Goal: Task Accomplishment & Management: Manage account settings

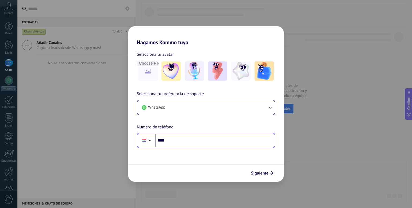
click at [178, 147] on div "Phone ****" at bounding box center [206, 141] width 138 height 16
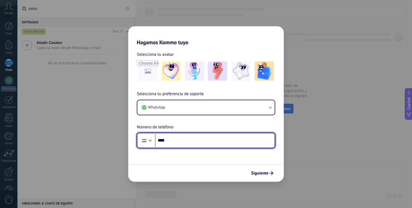
click at [179, 142] on input "****" at bounding box center [215, 140] width 120 height 12
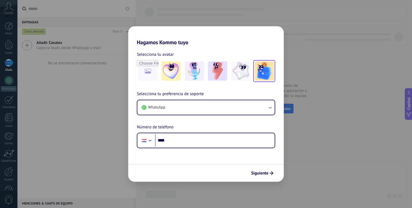
click at [257, 75] on img at bounding box center [264, 70] width 19 height 19
click at [240, 75] on img at bounding box center [240, 70] width 19 height 19
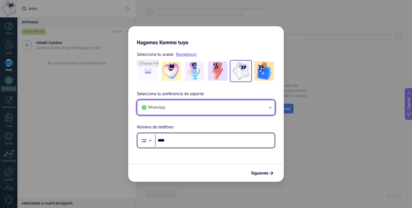
click at [207, 107] on button "WhatsApp" at bounding box center [205, 107] width 137 height 14
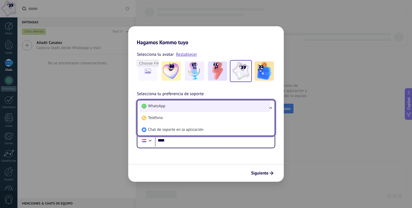
click at [207, 107] on li "WhatsApp" at bounding box center [204, 106] width 131 height 12
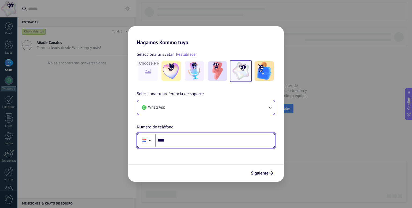
click at [191, 138] on input "****" at bounding box center [215, 140] width 120 height 12
type input "**********"
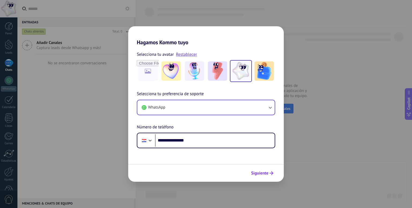
click at [254, 173] on span "Siguiente" at bounding box center [259, 173] width 17 height 4
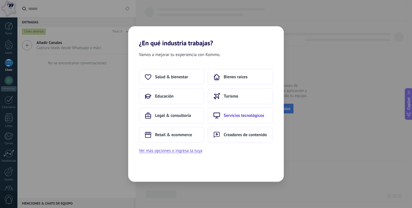
click at [247, 117] on span "Servicios tecnológicos" at bounding box center [244, 115] width 40 height 5
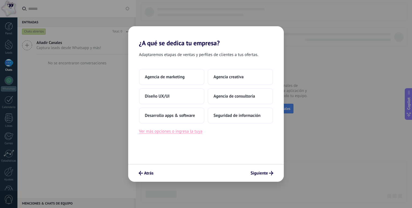
click at [186, 134] on button "Ver más opciones o ingresa la tuya" at bounding box center [170, 131] width 63 height 7
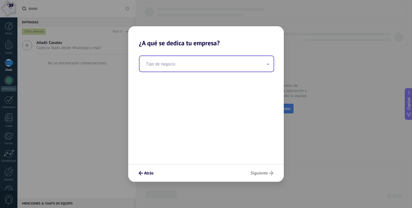
click at [180, 65] on input "text" at bounding box center [206, 64] width 134 height 16
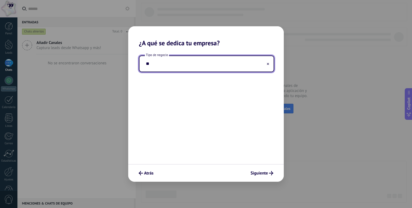
type input "*"
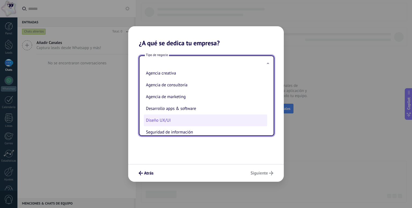
scroll to position [13, 0]
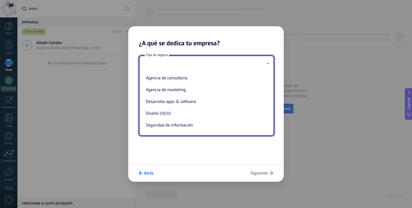
click at [143, 177] on button "Atrás" at bounding box center [146, 173] width 20 height 9
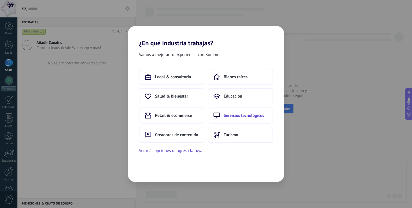
click at [222, 117] on button "Servicios tecnológicos" at bounding box center [240, 116] width 65 height 16
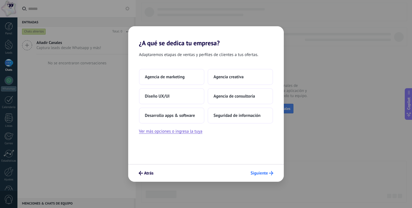
click at [258, 173] on span "Siguiente" at bounding box center [258, 173] width 17 height 4
click at [267, 176] on button "Siguiente" at bounding box center [262, 173] width 28 height 9
click at [191, 133] on button "Ver más opciones o ingresa la tuya" at bounding box center [170, 131] width 63 height 7
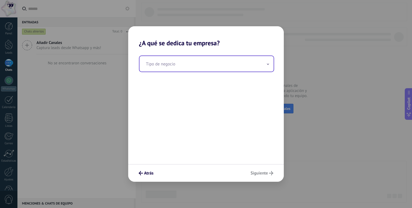
click at [183, 56] on input "text" at bounding box center [206, 64] width 134 height 16
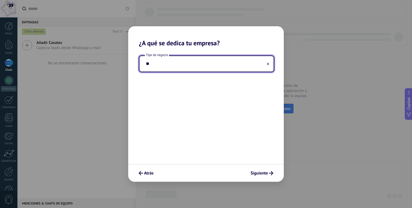
type input "*"
type input "**********"
click at [259, 174] on span "Siguiente" at bounding box center [258, 173] width 17 height 4
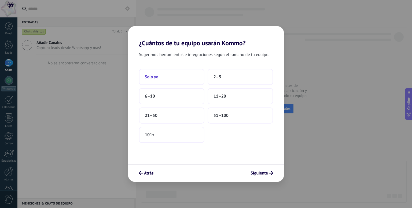
click at [179, 81] on button "Solo yo" at bounding box center [171, 77] width 65 height 16
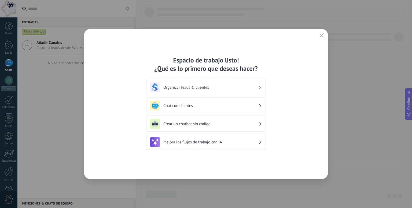
click at [198, 87] on h3 "Organizar leads & clientes" at bounding box center [210, 87] width 95 height 5
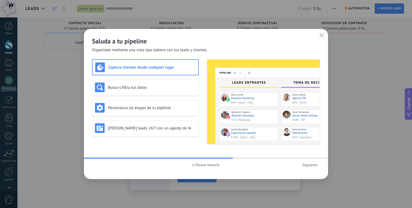
click at [303, 165] on span "Siguiente" at bounding box center [309, 165] width 15 height 4
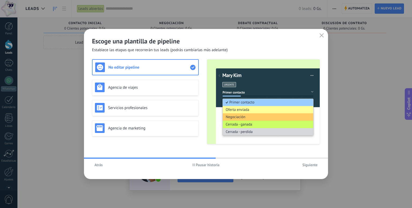
click at [309, 165] on span "Siguiente" at bounding box center [309, 165] width 15 height 4
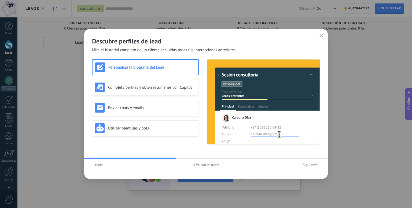
click at [97, 167] on span "Atrás" at bounding box center [98, 165] width 8 height 4
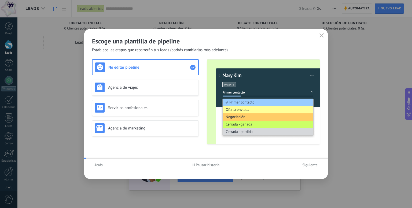
click at [97, 167] on span "Atrás" at bounding box center [98, 165] width 8 height 4
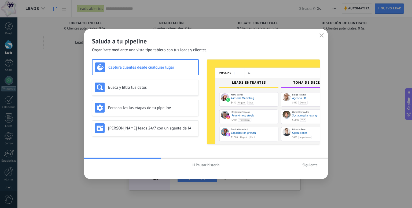
click at [256, 117] on img at bounding box center [263, 102] width 113 height 84
click at [312, 166] on span "Siguiente" at bounding box center [309, 165] width 15 height 4
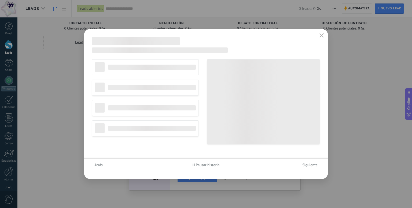
click at [312, 166] on span "Siguiente" at bounding box center [309, 165] width 15 height 4
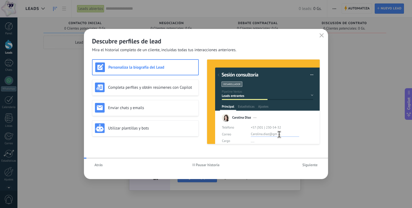
click at [312, 166] on span "Siguiente" at bounding box center [309, 165] width 15 height 4
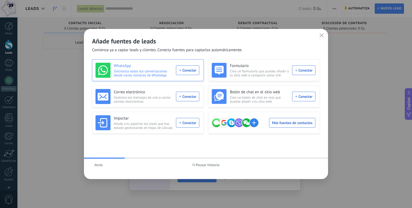
click at [181, 71] on div "WhatsApp Sincroniza todas tus conversaciones desde varios números de WhatsApp. …" at bounding box center [147, 70] width 104 height 15
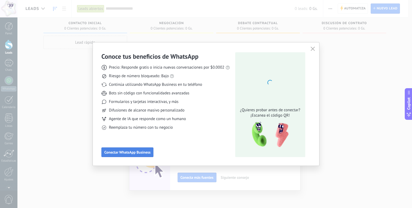
click at [135, 148] on button "Conectar WhatsApp Business" at bounding box center [127, 153] width 52 height 10
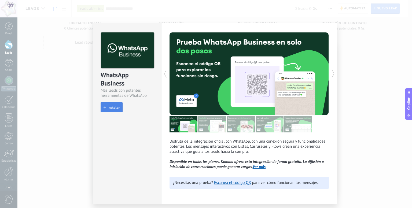
click at [116, 106] on span "Instalar" at bounding box center [114, 108] width 12 height 4
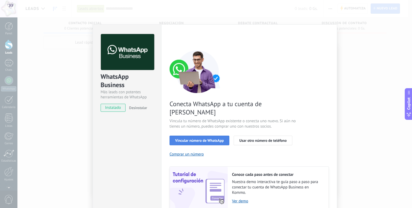
click at [215, 139] on span "Vincular número de WhatsApp" at bounding box center [199, 141] width 49 height 4
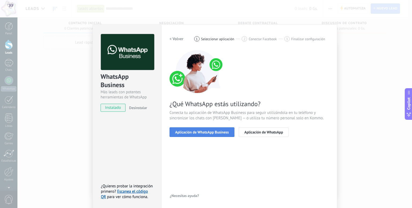
click at [209, 132] on span "Aplicación de WhatsApp Business" at bounding box center [202, 132] width 54 height 4
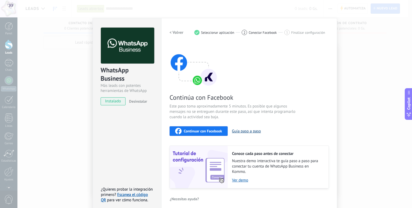
scroll to position [10, 0]
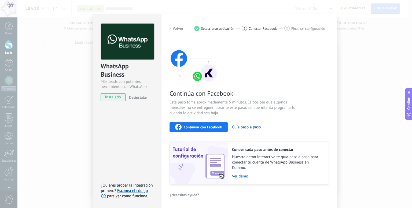
click at [206, 127] on span "Continuar con Facebook" at bounding box center [203, 127] width 38 height 4
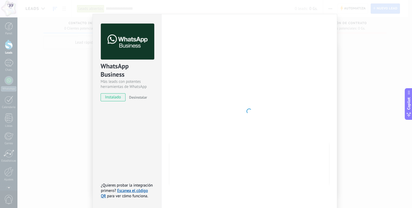
click at [244, 79] on div at bounding box center [248, 111] width 159 height 175
click at [364, 142] on div "WhatsApp Business Más leads con potentes herramientas de WhatsApp instalado Des…" at bounding box center [214, 104] width 395 height 208
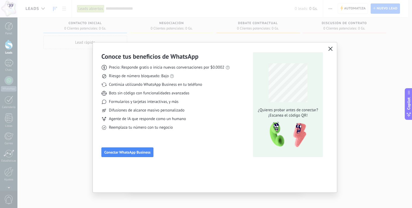
scroll to position [0, 0]
click at [287, 168] on div "Conoce tus beneficios de WhatsApp Precio: Responde gratis o inicia nuevas conve…" at bounding box center [215, 117] width 244 height 150
click at [132, 153] on span "Conectar WhatsApp Business" at bounding box center [127, 152] width 46 height 4
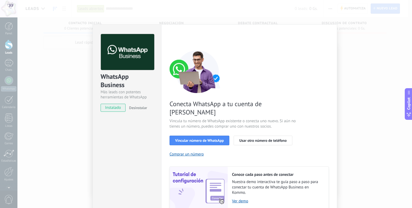
drag, startPoint x: 185, startPoint y: 135, endPoint x: 249, endPoint y: 139, distance: 64.5
click at [249, 139] on div "Conecta WhatsApp a tu cuenta de Kommo Vincula tu número de WhatsApp existente o…" at bounding box center [248, 129] width 159 height 159
click at [187, 137] on button "Vincular número de WhatsApp" at bounding box center [199, 141] width 60 height 10
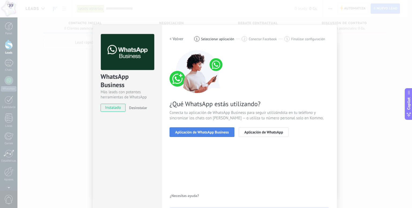
click at [224, 133] on span "Aplicación de WhatsApp Business" at bounding box center [202, 132] width 54 height 4
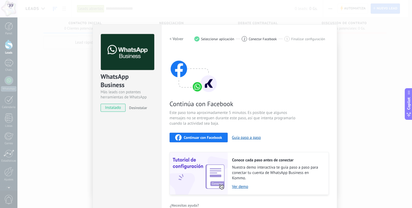
click at [194, 144] on div "Continúa con Facebook Este paso toma aproximadamente 5 minutos. Es posible que …" at bounding box center [248, 122] width 159 height 145
click at [181, 142] on button "Continuar con Facebook" at bounding box center [198, 138] width 58 height 10
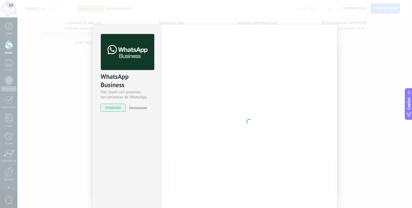
drag, startPoint x: 323, startPoint y: 165, endPoint x: 320, endPoint y: 164, distance: 2.8
click at [323, 165] on div at bounding box center [248, 121] width 159 height 175
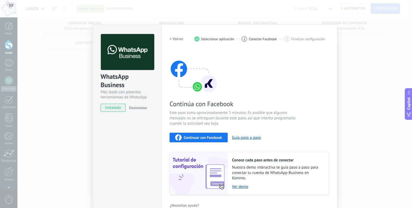
scroll to position [23, 0]
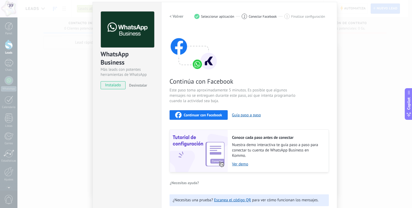
click at [203, 114] on span "Continuar con Facebook" at bounding box center [203, 115] width 38 height 4
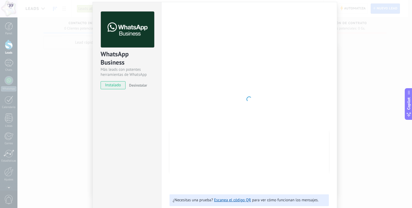
click at [127, 154] on div "WhatsApp Business Más leads con potentes herramientas de WhatsApp instalado Des…" at bounding box center [127, 109] width 69 height 214
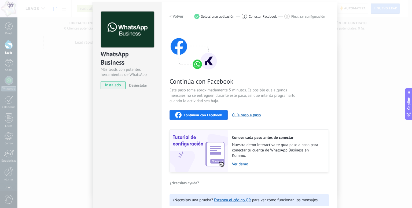
click at [198, 116] on span "Continuar con Facebook" at bounding box center [203, 115] width 38 height 4
click at [196, 113] on span "Continuar con Facebook" at bounding box center [203, 115] width 38 height 4
click at [180, 17] on h2 "< Volver" at bounding box center [176, 16] width 14 height 5
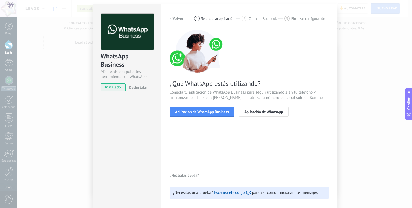
click at [180, 17] on h2 "< Volver" at bounding box center [176, 18] width 14 height 5
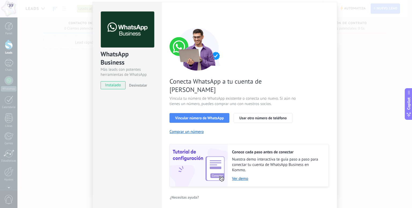
click at [384, 123] on div "WhatsApp Business Más leads con potentes herramientas de WhatsApp instalado Des…" at bounding box center [214, 104] width 395 height 208
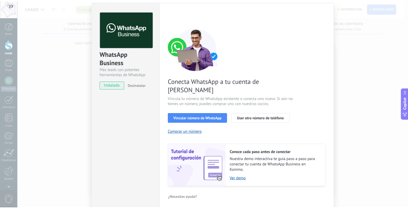
scroll to position [0, 0]
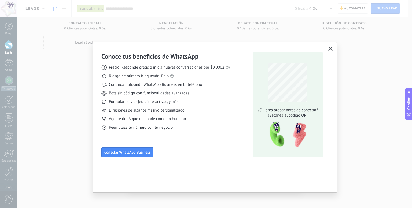
click at [364, 119] on div "Conoce tus beneficios de WhatsApp Precio: Responde gratis o inicia nuevas conve…" at bounding box center [206, 104] width 412 height 208
click at [332, 53] on div "Conoce tus beneficios de WhatsApp Precio: Responde gratis o inicia nuevas conve…" at bounding box center [215, 103] width 244 height 123
click at [330, 49] on use "button" at bounding box center [331, 49] width 4 height 4
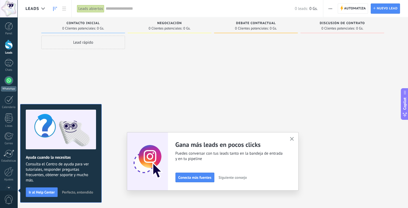
click at [11, 79] on div at bounding box center [9, 80] width 9 height 9
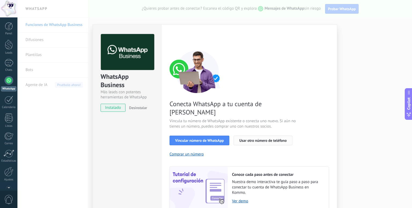
click at [246, 139] on span "Usar otro número de teléfono" at bounding box center [262, 141] width 47 height 4
click at [345, 86] on div "WhatsApp Business Más leads con potentes herramientas de WhatsApp instalado Des…" at bounding box center [214, 104] width 395 height 208
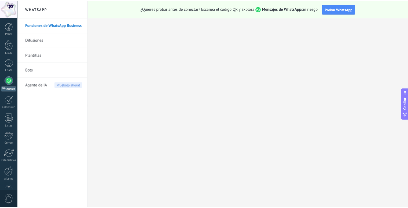
scroll to position [15, 0]
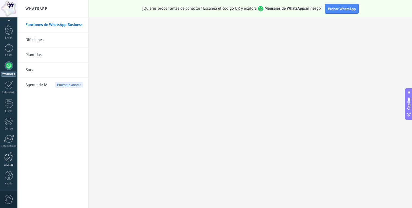
click at [6, 158] on div at bounding box center [8, 156] width 9 height 9
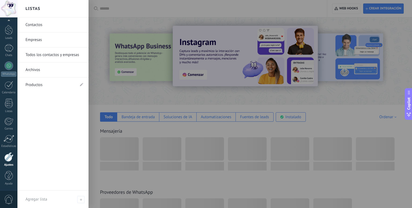
click at [50, 27] on link "Contactos" at bounding box center [54, 24] width 58 height 15
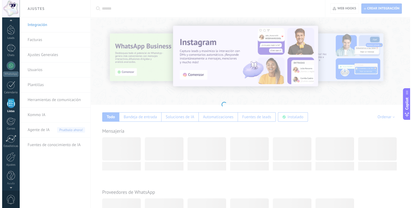
scroll to position [14, 0]
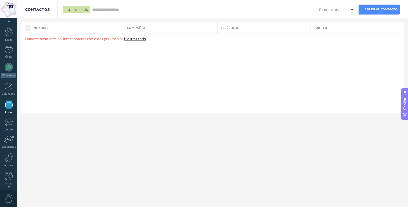
scroll to position [15, 0]
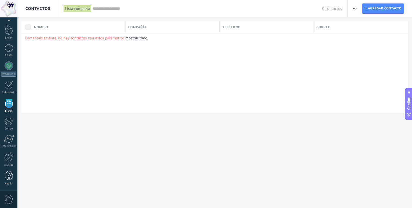
click at [10, 178] on div at bounding box center [9, 175] width 8 height 9
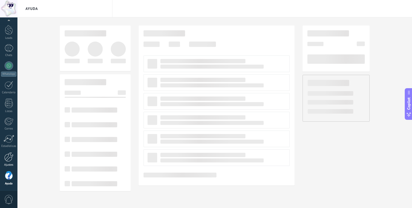
click at [6, 160] on div at bounding box center [8, 156] width 9 height 9
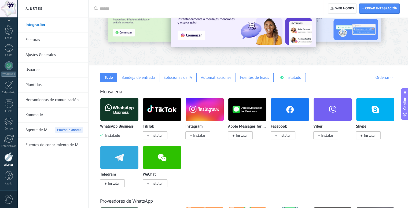
scroll to position [40, 0]
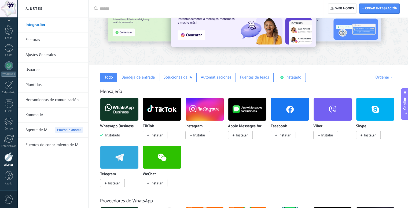
click at [196, 135] on span "Instalar" at bounding box center [199, 135] width 12 height 5
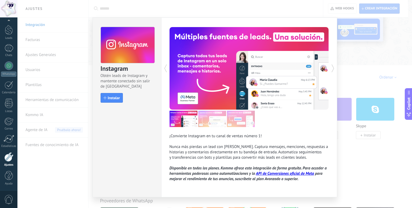
click at [99, 91] on div "Instagram Obtén leads de Instagram y mantente conectado sin salir de Kommo Inst…" at bounding box center [127, 62] width 68 height 89
click at [121, 100] on button "Instalar" at bounding box center [112, 98] width 22 height 10
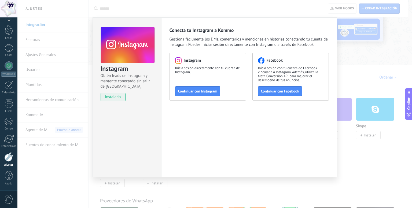
click at [340, 138] on div "Instagram Obtén leads de Instagram y mantente conectado sin salir de Kommo inst…" at bounding box center [214, 104] width 395 height 208
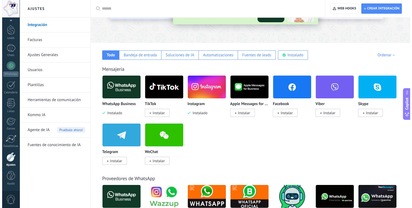
scroll to position [62, 0]
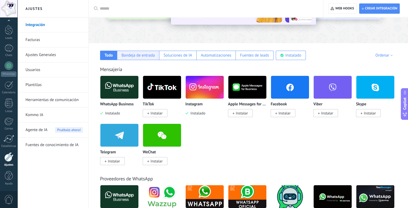
click at [124, 58] on div "Bandeja de entrada" at bounding box center [138, 55] width 42 height 9
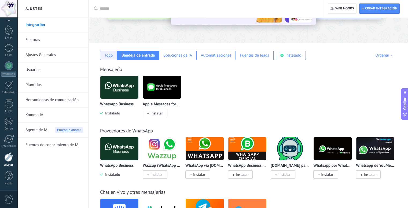
click at [106, 54] on div "Todo" at bounding box center [109, 55] width 8 height 5
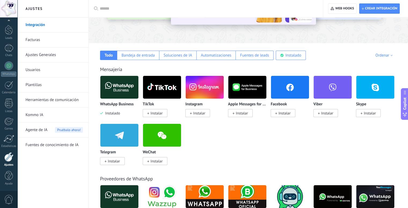
click at [205, 111] on span "Instalar" at bounding box center [199, 113] width 12 height 5
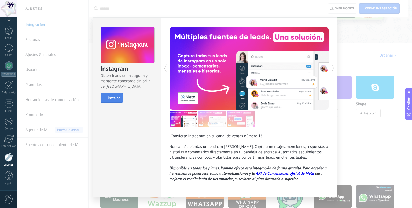
click at [121, 97] on button "Instalar" at bounding box center [112, 98] width 22 height 10
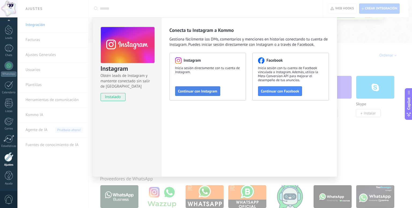
click at [204, 93] on span "Continuar con Instagram" at bounding box center [197, 91] width 39 height 4
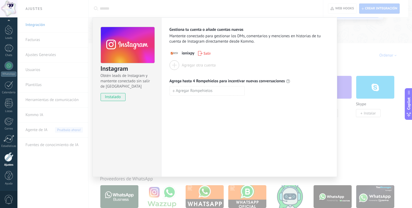
click at [373, 144] on div "Instagram Obtén leads de Instagram y mantente conectado sin salir de Kommo inst…" at bounding box center [214, 104] width 395 height 208
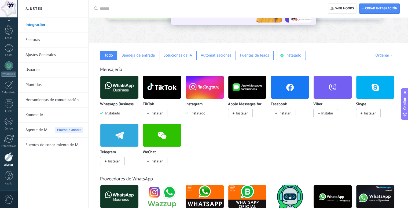
click at [117, 92] on img at bounding box center [119, 87] width 38 height 26
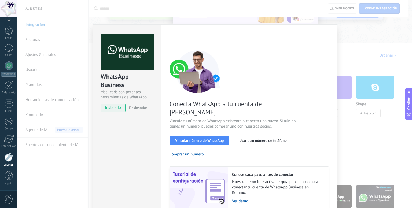
scroll to position [17, 0]
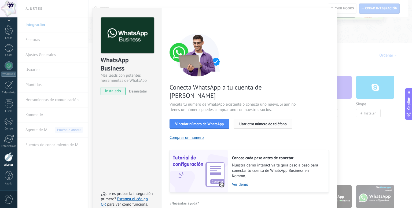
click at [259, 119] on button "Usar otro número de teléfono" at bounding box center [263, 124] width 58 height 10
click at [257, 122] on span "Usar otro número de teléfono" at bounding box center [262, 124] width 47 height 4
click at [198, 119] on button "Vincular número de WhatsApp" at bounding box center [199, 124] width 60 height 10
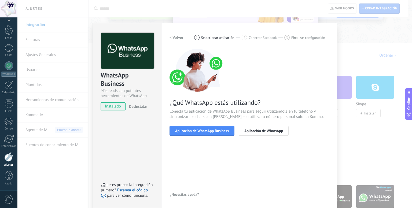
scroll to position [1, 0]
click at [204, 131] on span "Aplicación de WhatsApp Business" at bounding box center [202, 131] width 54 height 4
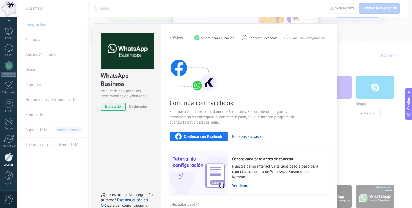
click at [215, 139] on div "Continuar con Facebook" at bounding box center [198, 136] width 47 height 6
click at [338, 125] on div "WhatsApp Business Más leads con potentes herramientas de WhatsApp instalado Des…" at bounding box center [214, 104] width 395 height 208
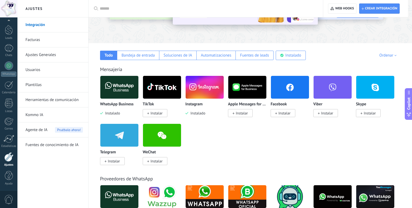
scroll to position [0, 0]
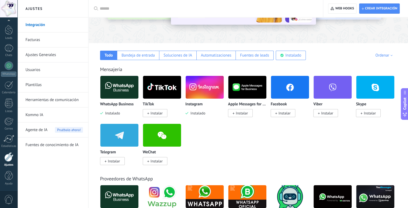
click at [285, 112] on span "Instalar" at bounding box center [284, 113] width 12 height 5
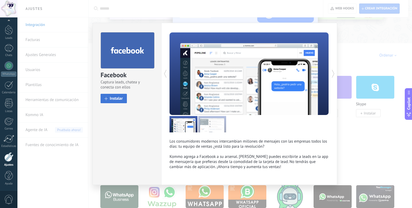
click at [106, 99] on span at bounding box center [106, 98] width 3 height 3
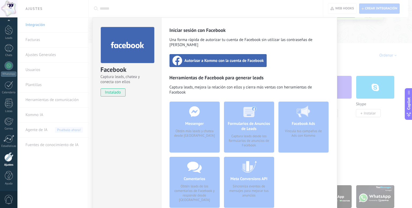
click at [200, 58] on span "Autorizar a Kommo con la cuenta de Facebook" at bounding box center [224, 60] width 79 height 5
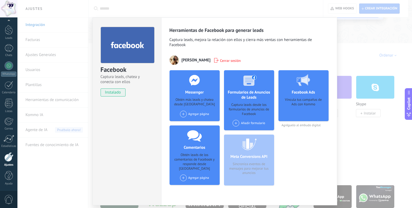
click at [200, 115] on div "Agregar página" at bounding box center [194, 114] width 29 height 7
click at [194, 124] on div "Ionixpy" at bounding box center [197, 124] width 36 height 12
click at [248, 123] on div "Añadir formulario" at bounding box center [249, 123] width 32 height 7
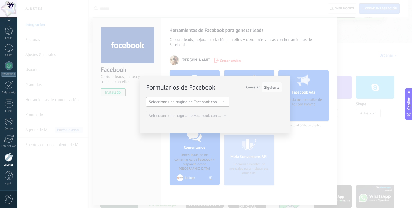
click at [201, 103] on span "Seleccione una página de Facebook con formas" at bounding box center [189, 101] width 81 height 5
click at [197, 112] on span "Ionixpy" at bounding box center [185, 111] width 84 height 5
click at [270, 90] on button "Siguiente" at bounding box center [272, 87] width 20 height 10
click at [270, 89] on span "Siguiente" at bounding box center [271, 88] width 15 height 4
click at [248, 66] on div "Formularios de Facebook Siguiente Cancelar Seleccione una página de Facebook co…" at bounding box center [214, 104] width 395 height 208
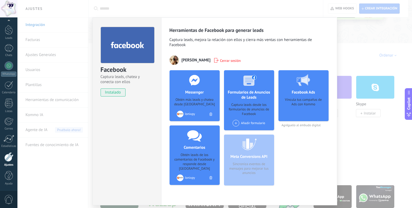
click at [242, 123] on div "Añadir formulario" at bounding box center [249, 123] width 32 height 7
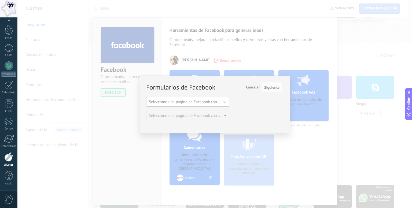
click at [206, 99] on span "Seleccione una página de Facebook con formas" at bounding box center [189, 101] width 81 height 5
click at [199, 110] on span "Ionixpy" at bounding box center [185, 111] width 84 height 5
click at [285, 64] on div "Formularios de Facebook Siguiente Cancelar Seleccione una página de Facebook co…" at bounding box center [214, 104] width 395 height 208
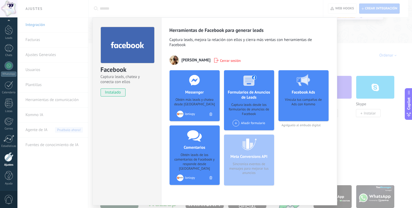
click at [351, 33] on div "Facebook Captura leads, chatea y conecta con ellos instalado Desinstalar Herram…" at bounding box center [214, 104] width 395 height 208
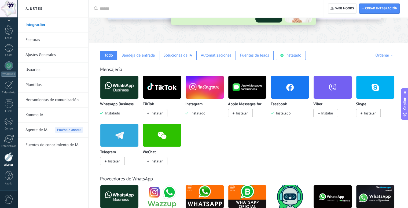
click at [197, 90] on img at bounding box center [205, 87] width 38 height 26
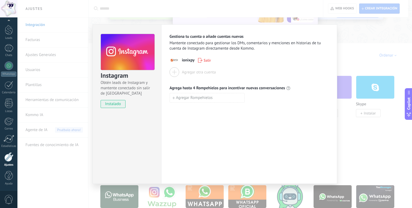
click at [78, 73] on div "Instagram Obtén leads de Instagram y mantente conectado sin salir de Kommo inst…" at bounding box center [214, 104] width 395 height 208
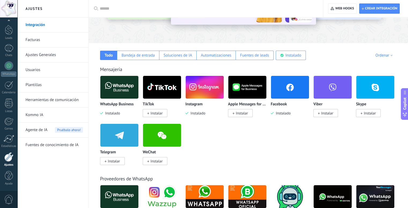
click at [125, 89] on img at bounding box center [119, 87] width 38 height 26
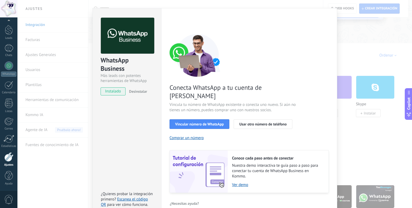
scroll to position [17, 0]
click at [256, 122] on span "Usar otro número de teléfono" at bounding box center [262, 124] width 47 height 4
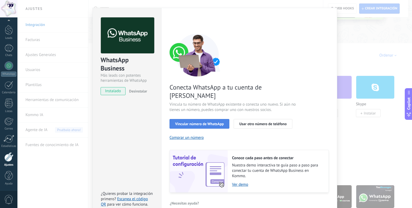
click at [181, 122] on span "Vincular número de WhatsApp" at bounding box center [199, 124] width 49 height 4
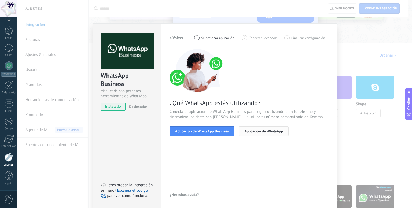
click at [249, 133] on button "Aplicación de WhatsApp" at bounding box center [264, 131] width 50 height 10
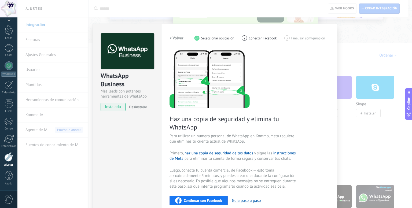
scroll to position [0, 0]
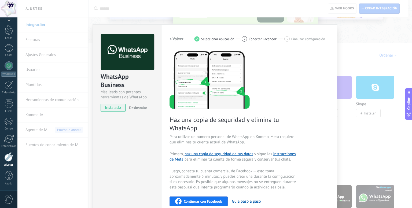
click at [206, 39] on span "Seleccionar aplicación" at bounding box center [217, 39] width 33 height 4
click at [169, 39] on h2 "< Volver" at bounding box center [176, 38] width 14 height 5
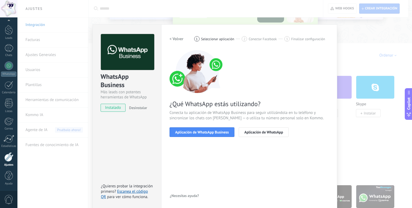
click at [174, 37] on h2 "< Volver" at bounding box center [176, 38] width 14 height 5
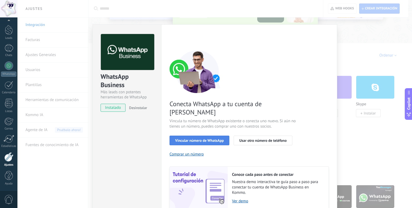
click at [194, 139] on span "Vincular número de WhatsApp" at bounding box center [199, 141] width 49 height 4
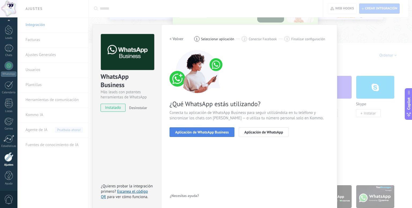
click at [195, 133] on span "Aplicación de WhatsApp Business" at bounding box center [202, 132] width 54 height 4
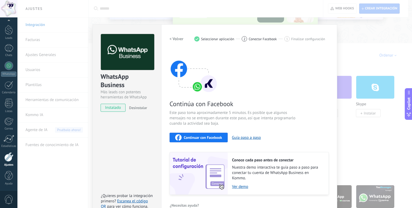
click at [201, 139] on span "Continuar con Facebook" at bounding box center [203, 138] width 38 height 4
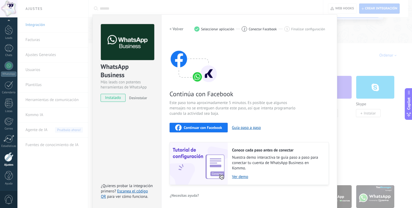
scroll to position [10, 0]
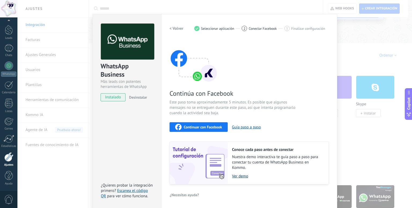
click at [234, 176] on link "Ver demo" at bounding box center [277, 176] width 91 height 5
click at [216, 129] on span "Continuar con Facebook" at bounding box center [203, 127] width 38 height 4
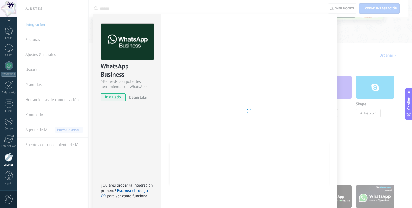
click at [360, 49] on div "WhatsApp Business Más leads con potentes herramientas de WhatsApp instalado Des…" at bounding box center [214, 104] width 395 height 208
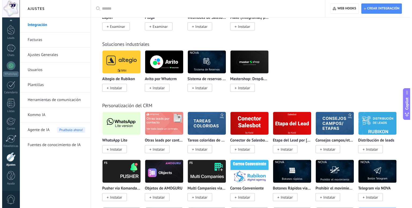
scroll to position [1081, 0]
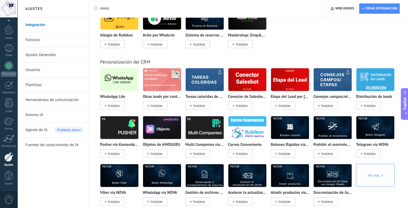
click at [114, 108] on span "Instalar" at bounding box center [114, 105] width 12 height 5
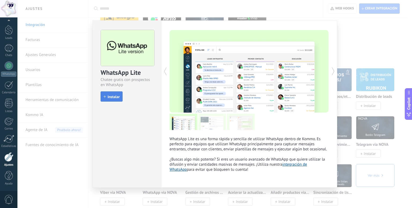
click at [117, 97] on span "Instalar" at bounding box center [114, 97] width 12 height 4
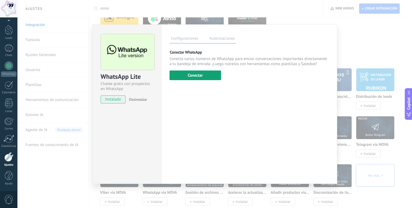
click at [191, 72] on button "Conectar" at bounding box center [194, 76] width 51 height 10
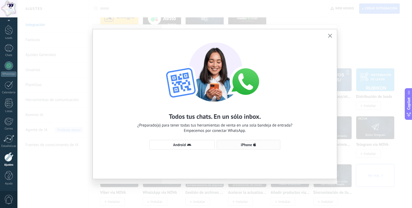
click at [240, 146] on span "iPhone" at bounding box center [249, 145] width 58 height 4
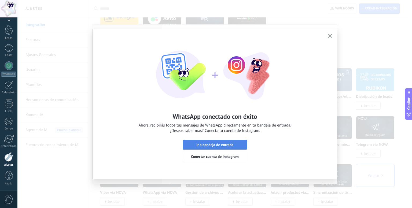
click at [215, 148] on button "Ir a bandeja de entrada" at bounding box center [215, 145] width 64 height 10
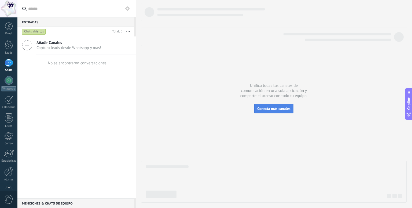
click at [262, 110] on span "Conecta más canales" at bounding box center [273, 108] width 33 height 5
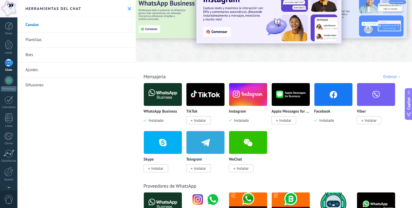
scroll to position [27, 0]
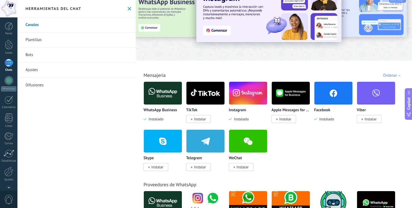
click at [174, 90] on img at bounding box center [163, 93] width 38 height 26
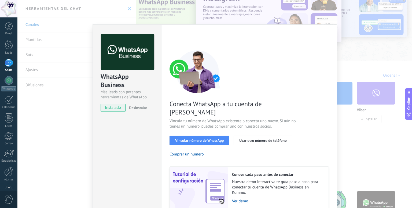
scroll to position [17, 0]
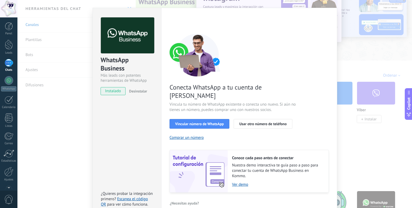
click at [368, 138] on div "WhatsApp Business Más leads con potentes herramientas de WhatsApp instalado Des…" at bounding box center [214, 104] width 395 height 208
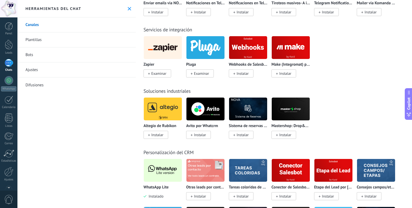
scroll to position [1287, 0]
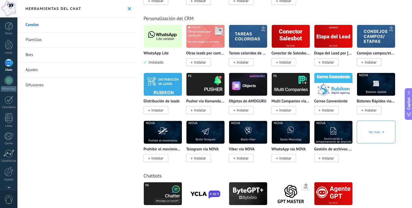
click at [176, 44] on img at bounding box center [163, 36] width 38 height 26
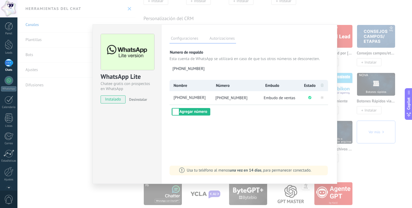
click at [370, 166] on div "WhatsApp Lite Chatee gratis con prospectos en WhatsApp instalado Desinstalar Co…" at bounding box center [214, 104] width 395 height 208
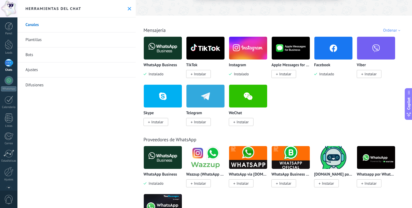
scroll to position [0, 0]
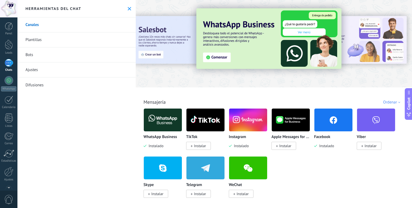
click at [171, 128] on img at bounding box center [163, 120] width 38 height 26
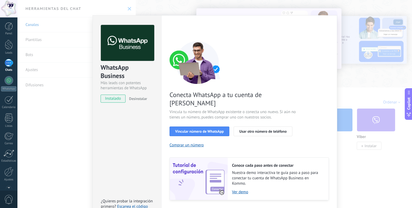
scroll to position [17, 0]
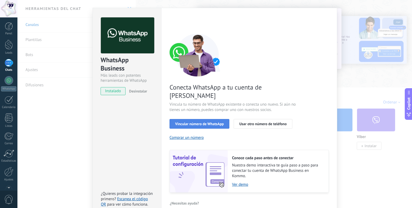
click at [214, 119] on button "Vincular número de WhatsApp" at bounding box center [199, 124] width 60 height 10
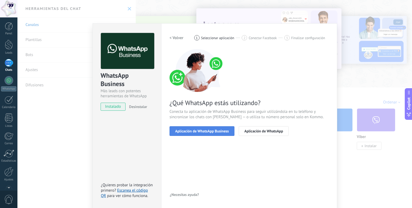
click at [216, 130] on span "Aplicación de WhatsApp Business" at bounding box center [202, 131] width 54 height 4
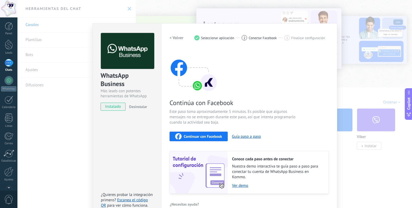
click at [215, 135] on span "Continuar con Facebook" at bounding box center [203, 137] width 38 height 4
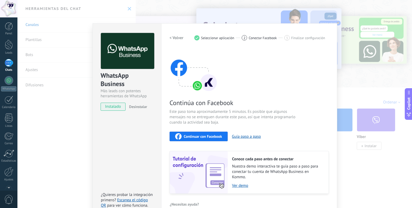
click at [217, 135] on span "Continuar con Facebook" at bounding box center [203, 137] width 38 height 4
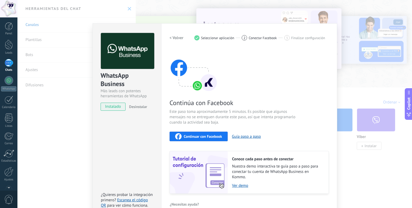
click at [368, 124] on div "WhatsApp Business Más leads con potentes herramientas de WhatsApp instalado Des…" at bounding box center [214, 104] width 395 height 208
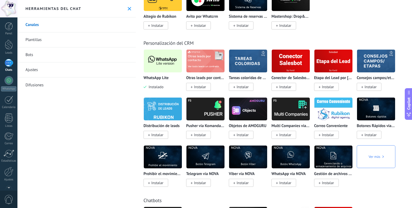
scroll to position [1260, 0]
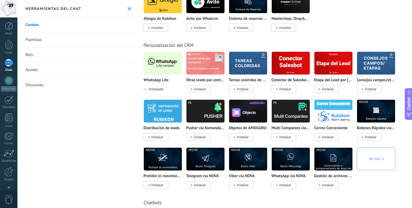
click at [157, 76] on img at bounding box center [163, 63] width 38 height 26
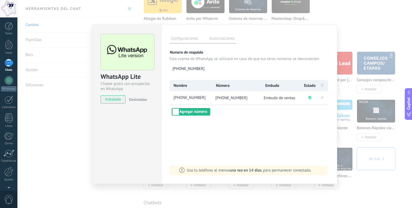
click at [373, 189] on div "WhatsApp Lite Chatee gratis con prospectos en WhatsApp instalado Desinstalar Co…" at bounding box center [214, 104] width 395 height 208
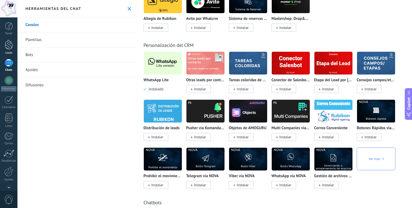
click at [4, 50] on link "Leads" at bounding box center [8, 47] width 17 height 15
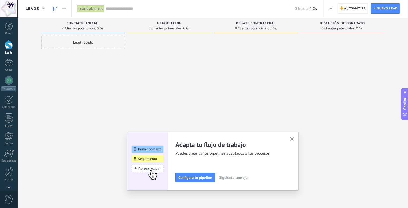
click at [255, 27] on span "0 Clientes potenciales:" at bounding box center [252, 28] width 34 height 3
click at [261, 24] on span "Debate contractual" at bounding box center [256, 23] width 40 height 4
click at [205, 179] on span "Configura tu pipeline" at bounding box center [195, 178] width 34 height 4
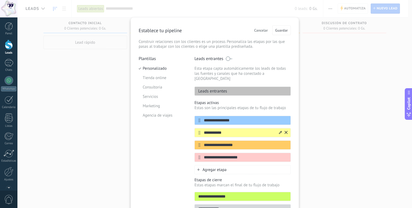
drag, startPoint x: 227, startPoint y: 129, endPoint x: 202, endPoint y: 130, distance: 25.0
click at [202, 130] on input "**********" at bounding box center [239, 133] width 78 height 6
type input "**********"
click at [211, 142] on input "**********" at bounding box center [239, 145] width 78 height 6
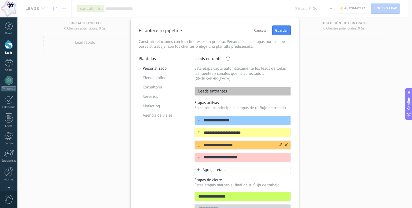
click at [211, 142] on input "**********" at bounding box center [239, 145] width 78 height 6
click at [224, 142] on input "**********" at bounding box center [239, 145] width 78 height 6
type input "**********"
click at [221, 155] on input "**********" at bounding box center [239, 158] width 78 height 6
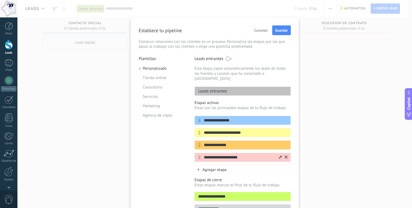
click at [221, 155] on input "**********" at bounding box center [239, 158] width 78 height 6
type input "**********"
click at [212, 167] on span "Agregar etapa" at bounding box center [214, 169] width 24 height 5
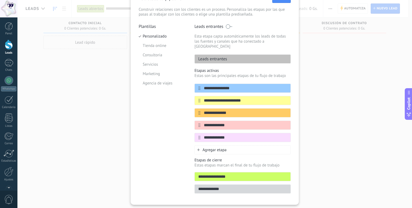
scroll to position [41, 0]
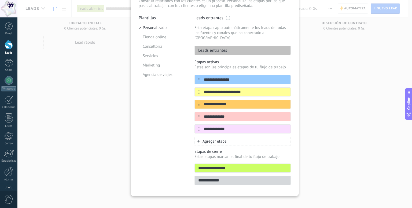
type input "**********"
click at [220, 165] on input "**********" at bounding box center [243, 168] width 96 height 6
click at [217, 139] on span "Agregar etapa" at bounding box center [214, 141] width 24 height 5
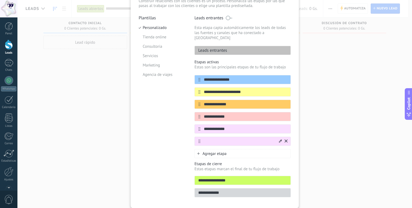
click at [279, 139] on icon at bounding box center [280, 140] width 3 height 3
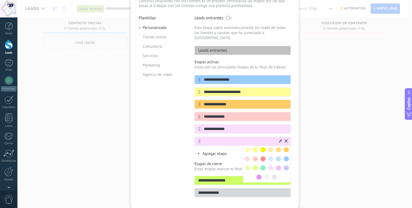
click at [278, 156] on span at bounding box center [278, 158] width 5 height 5
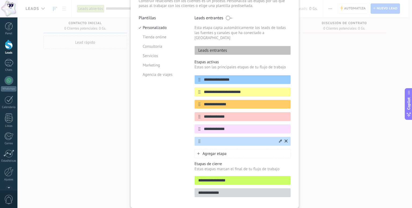
click at [231, 139] on input "text" at bounding box center [239, 142] width 78 height 6
click at [0, 0] on icon at bounding box center [0, 0] width 0 height 0
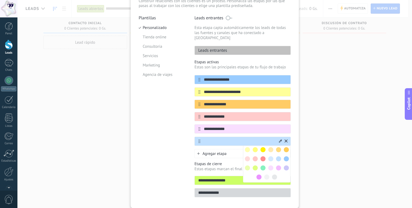
click at [285, 165] on span at bounding box center [286, 167] width 5 height 5
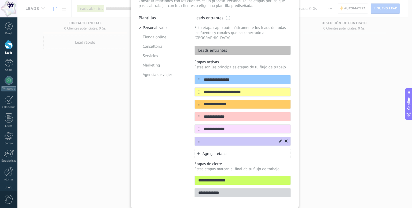
click at [226, 139] on input "text" at bounding box center [239, 142] width 78 height 6
click at [229, 139] on input "text" at bounding box center [239, 142] width 78 height 6
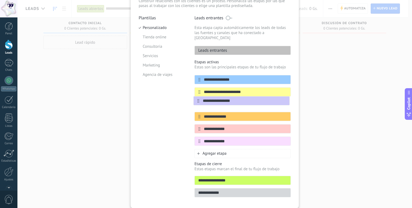
drag, startPoint x: 200, startPoint y: 124, endPoint x: 199, endPoint y: 99, distance: 24.7
click at [199, 99] on div "**********" at bounding box center [242, 110] width 96 height 71
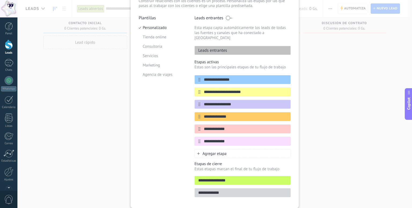
type input "**********"
click at [225, 151] on span "Agregar etapa" at bounding box center [214, 153] width 24 height 5
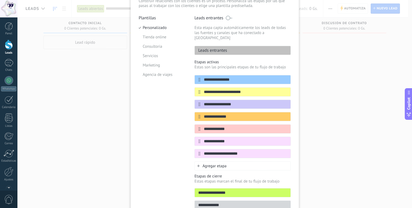
type input "**********"
click at [201, 161] on div "Agregar etapa" at bounding box center [242, 165] width 96 height 9
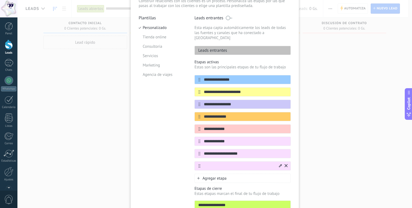
click at [203, 163] on input "text" at bounding box center [239, 166] width 78 height 6
type input "**********"
click at [176, 168] on div "Plantillas Personalizado Tienda online Consultoria Servicios Marketing Agencia …" at bounding box center [163, 120] width 48 height 210
click at [202, 176] on span "Agregar etapa" at bounding box center [214, 178] width 24 height 5
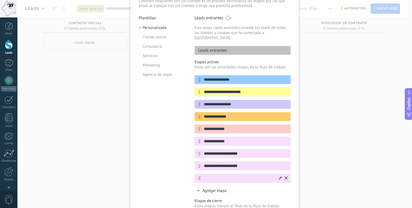
click at [206, 176] on input "text" at bounding box center [239, 179] width 78 height 6
type input "*"
type input "**********"
click at [160, 157] on div "Plantillas Personalizado Tienda online Consultoria Servicios Marketing Agencia …" at bounding box center [163, 126] width 48 height 222
click at [161, 158] on div "Plantillas Personalizado Tienda online Consultoria Servicios Marketing Agencia …" at bounding box center [163, 126] width 48 height 222
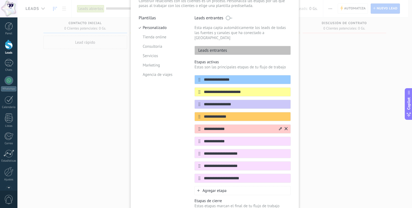
click at [223, 126] on input "**********" at bounding box center [239, 129] width 78 height 6
click at [227, 126] on input "**********" at bounding box center [239, 129] width 78 height 6
click at [216, 188] on span "Agregar etapa" at bounding box center [214, 190] width 24 height 5
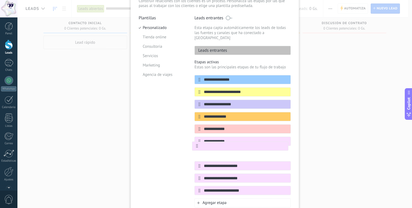
drag, startPoint x: 198, startPoint y: 186, endPoint x: 196, endPoint y: 144, distance: 41.6
click at [196, 144] on div "**********" at bounding box center [242, 135] width 96 height 120
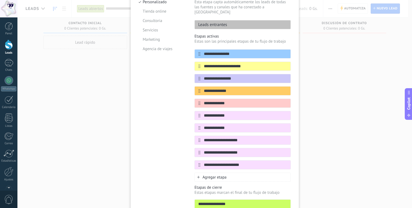
scroll to position [68, 0]
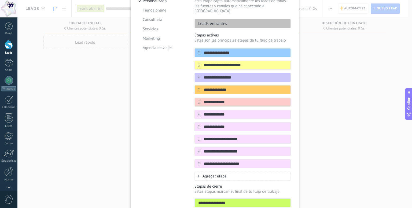
type input "**********"
click at [233, 172] on div "Agregar etapa" at bounding box center [242, 176] width 96 height 9
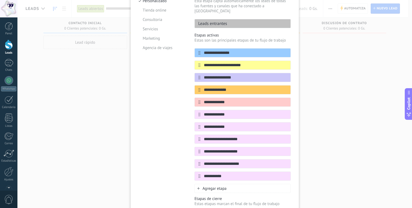
type input "**********"
click at [235, 184] on div "Agregar etapa" at bounding box center [242, 188] width 96 height 9
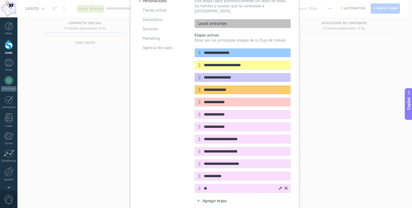
type input "*"
type input "**********"
click at [182, 177] on div "Plantillas Personalizado Tienda online Consultoria Servicios Marketing Agencia …" at bounding box center [163, 117] width 48 height 259
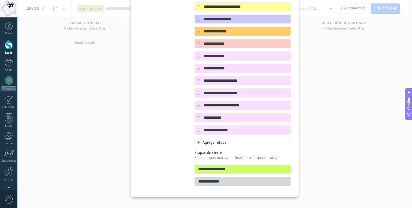
scroll to position [126, 0]
click at [285, 128] on icon at bounding box center [286, 129] width 3 height 3
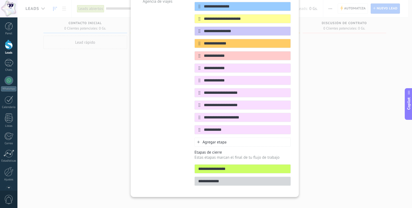
click at [251, 179] on input "**********" at bounding box center [243, 182] width 96 height 6
click at [253, 166] on input "**********" at bounding box center [243, 169] width 96 height 6
click at [228, 179] on input "**********" at bounding box center [243, 182] width 96 height 6
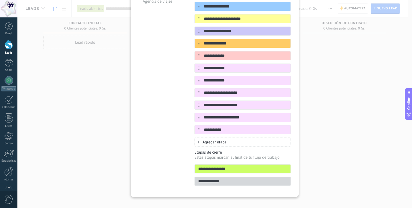
click at [228, 179] on input "**********" at bounding box center [243, 182] width 96 height 6
click at [164, 163] on div "Plantillas Personalizado Tienda online Consultoria Servicios Marketing Agencia …" at bounding box center [163, 65] width 48 height 247
click at [163, 139] on div "Plantillas Personalizado Tienda online Consultoria Servicios Marketing Agencia …" at bounding box center [163, 65] width 48 height 247
click at [202, 140] on span "Agregar etapa" at bounding box center [214, 142] width 24 height 5
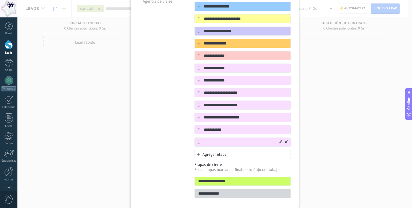
click at [285, 140] on button at bounding box center [286, 142] width 3 height 5
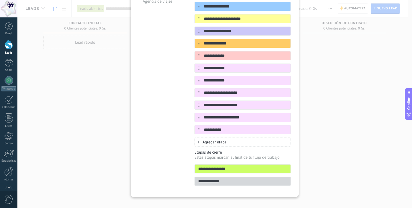
click at [246, 179] on input "**********" at bounding box center [243, 182] width 96 height 6
click at [247, 150] on p "Etapas de cierre" at bounding box center [242, 152] width 96 height 5
click at [233, 179] on input "**********" at bounding box center [243, 182] width 96 height 6
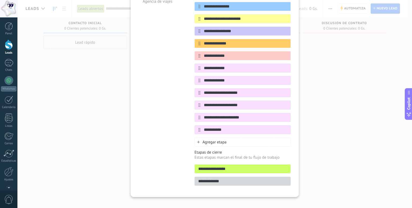
click at [233, 179] on input "**********" at bounding box center [243, 182] width 96 height 6
click at [181, 169] on div "Plantillas Personalizado Tienda online Consultoria Servicios Marketing Agencia …" at bounding box center [163, 65] width 48 height 247
click at [209, 140] on span "Agregar etapa" at bounding box center [214, 142] width 24 height 5
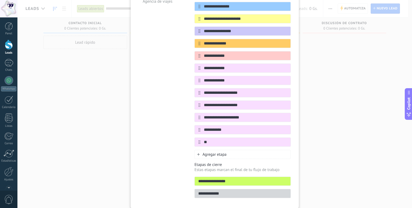
type input "*"
click at [172, 128] on div "Plantillas Personalizado Tienda online Consultoria Servicios Marketing Agencia …" at bounding box center [163, 71] width 48 height 259
click at [227, 139] on input "**********" at bounding box center [239, 142] width 78 height 6
click at [245, 139] on input "**********" at bounding box center [239, 142] width 78 height 6
type input "**********"
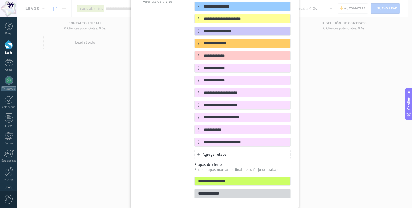
click at [179, 120] on div "Plantillas Personalizado Tienda online Consultoria Servicios Marketing Agencia …" at bounding box center [163, 71] width 48 height 259
click at [214, 152] on span "Agregar etapa" at bounding box center [214, 154] width 24 height 5
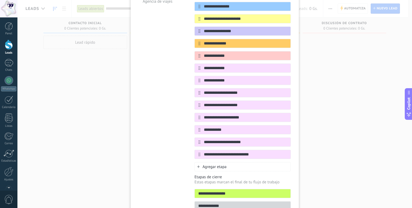
type input "**********"
click at [153, 126] on div "Plantillas Personalizado Tienda online Consultoria Servicios Marketing Agencia …" at bounding box center [163, 78] width 48 height 272
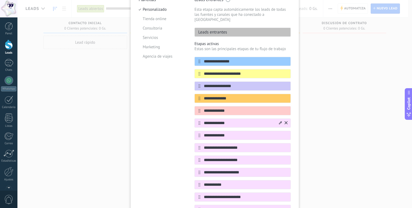
scroll to position [60, 0]
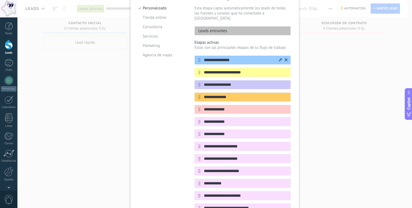
click at [279, 58] on icon at bounding box center [280, 59] width 3 height 3
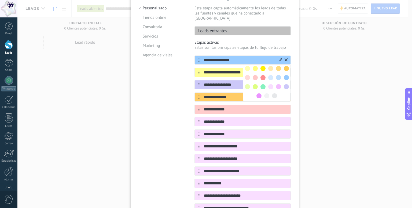
click at [247, 66] on span at bounding box center [247, 68] width 5 height 5
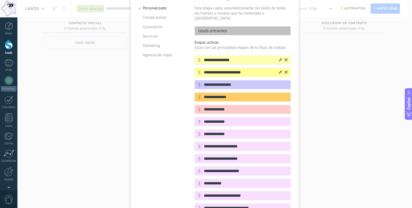
click at [279, 70] on div at bounding box center [280, 72] width 3 height 5
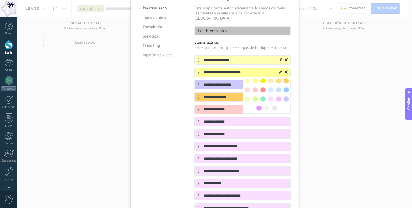
click at [255, 78] on span at bounding box center [255, 80] width 5 height 5
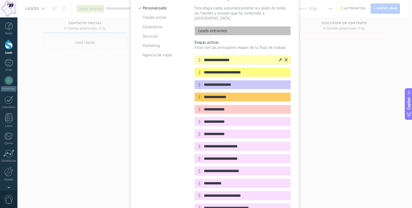
click at [0, 0] on icon at bounding box center [0, 0] width 0 height 0
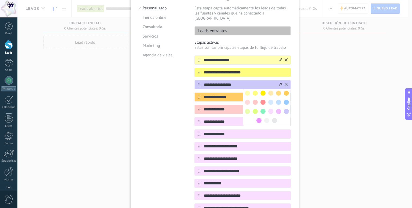
click at [262, 91] on span at bounding box center [262, 93] width 5 height 5
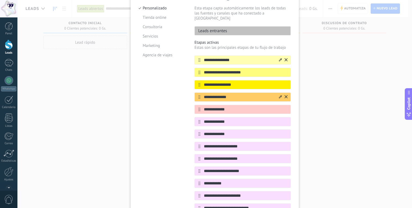
click at [279, 95] on icon at bounding box center [280, 96] width 3 height 3
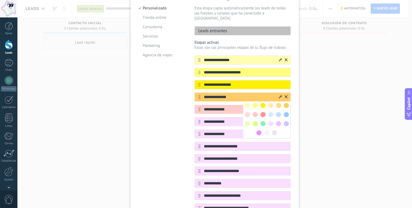
click at [271, 103] on span at bounding box center [270, 105] width 5 height 5
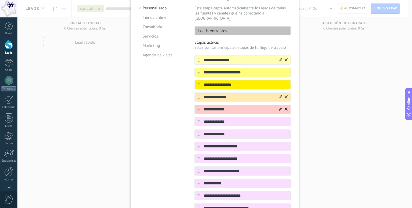
click at [279, 108] on icon at bounding box center [280, 109] width 3 height 3
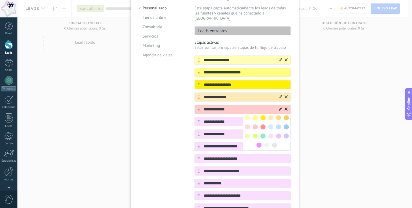
click at [278, 115] on span at bounding box center [278, 117] width 5 height 5
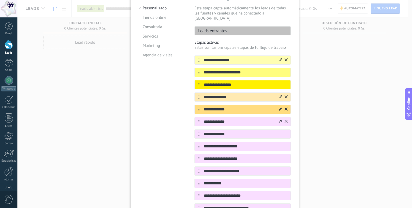
click at [279, 120] on icon at bounding box center [280, 121] width 3 height 3
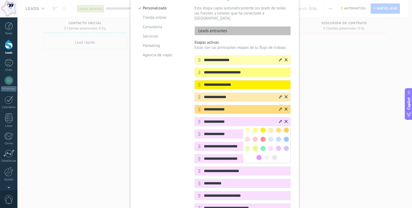
click at [286, 128] on span at bounding box center [286, 130] width 5 height 5
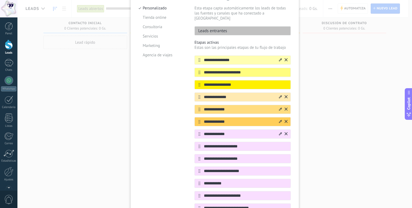
click at [280, 132] on icon at bounding box center [280, 133] width 3 height 3
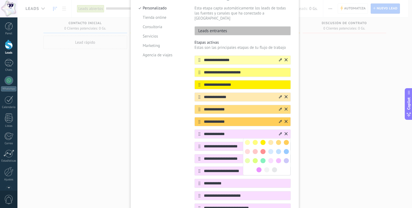
click at [247, 149] on span at bounding box center [247, 151] width 5 height 5
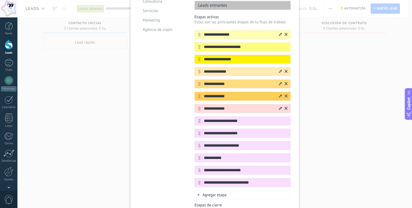
scroll to position [87, 0]
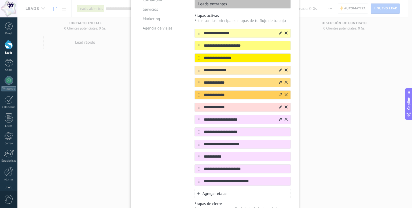
click at [279, 118] on icon at bounding box center [280, 119] width 3 height 3
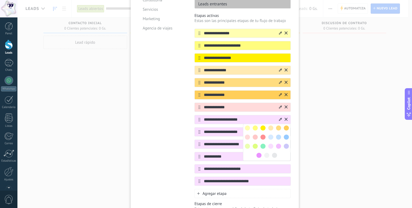
click at [254, 135] on span at bounding box center [255, 137] width 5 height 5
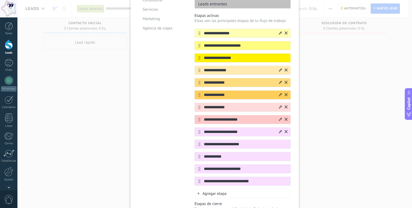
click at [279, 130] on icon at bounding box center [280, 131] width 3 height 3
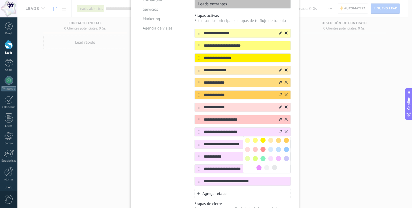
click at [262, 147] on span at bounding box center [262, 149] width 5 height 5
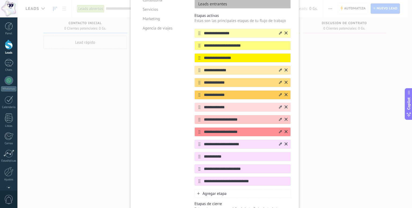
click at [279, 142] on icon at bounding box center [280, 143] width 3 height 3
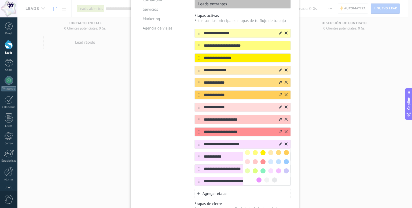
click at [269, 159] on span at bounding box center [270, 161] width 5 height 5
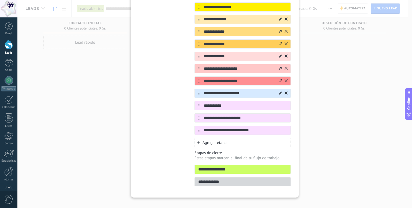
scroll to position [138, 0]
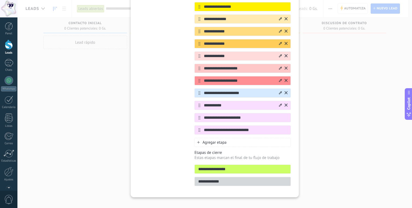
click at [279, 104] on icon at bounding box center [280, 105] width 3 height 3
click at [279, 120] on span at bounding box center [278, 122] width 5 height 5
click at [279, 116] on icon at bounding box center [280, 117] width 3 height 3
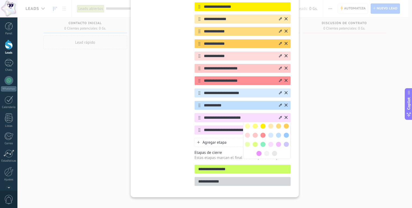
click at [285, 133] on span at bounding box center [286, 135] width 5 height 5
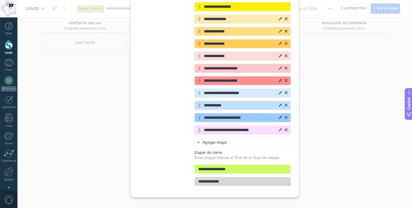
click at [279, 128] on icon at bounding box center [280, 129] width 3 height 3
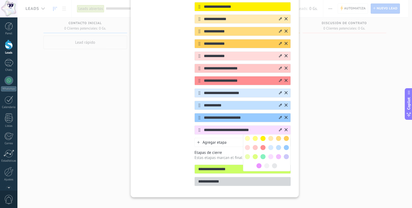
click at [259, 163] on span at bounding box center [258, 165] width 5 height 5
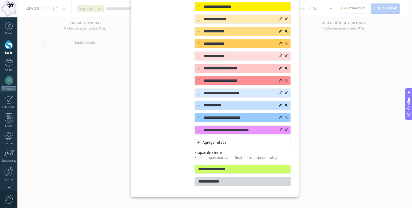
click at [157, 118] on div "Plantillas Personalizado Tienda online Consultoria Servicios Marketing Agencia …" at bounding box center [163, 54] width 48 height 272
click at [154, 104] on div "Plantillas Personalizado Tienda online Consultoria Servicios Marketing Agencia …" at bounding box center [163, 54] width 48 height 272
click at [279, 104] on icon at bounding box center [280, 105] width 3 height 3
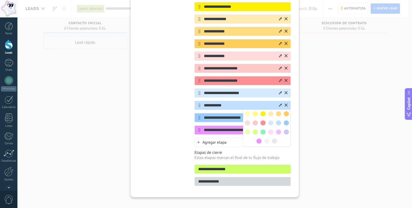
click at [144, 107] on div "Plantillas Personalizado Tienda online Consultoria Servicios Marketing Agencia …" at bounding box center [163, 54] width 48 height 272
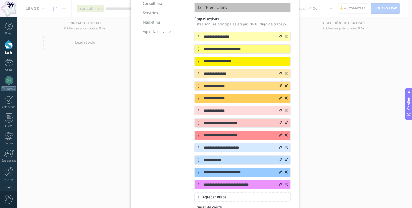
scroll to position [85, 0]
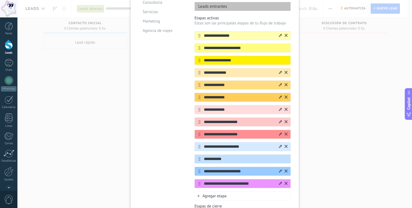
click at [279, 120] on icon at bounding box center [280, 121] width 3 height 3
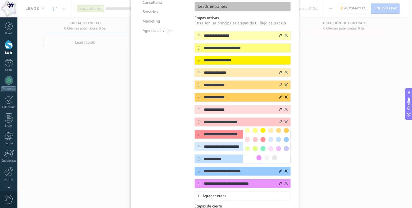
click at [263, 146] on span at bounding box center [262, 148] width 5 height 5
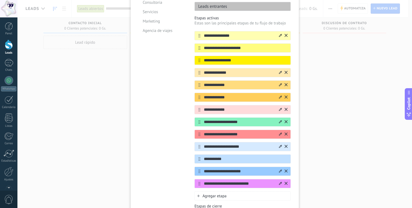
click at [166, 126] on div "Plantillas Personalizado Tienda online Consultoria Servicios Marketing Agencia …" at bounding box center [163, 107] width 48 height 272
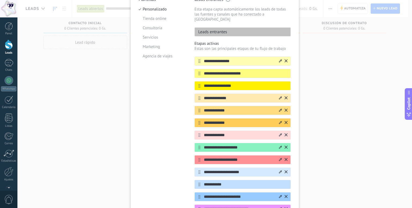
scroll to position [58, 0]
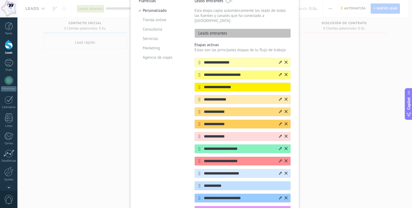
click at [279, 73] on icon at bounding box center [280, 74] width 3 height 3
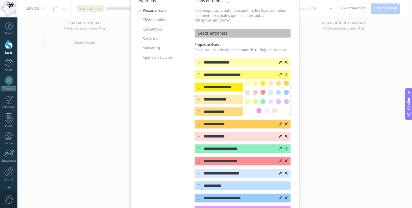
click at [280, 61] on icon at bounding box center [280, 62] width 3 height 3
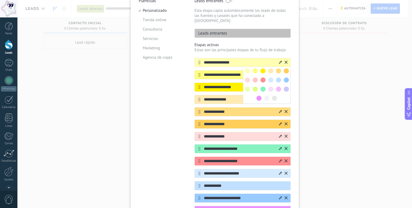
click at [273, 96] on span at bounding box center [274, 98] width 5 height 5
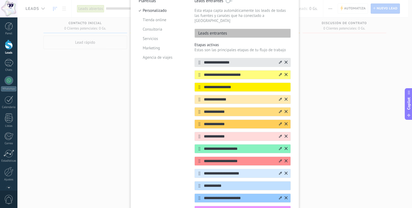
click at [279, 73] on icon at bounding box center [280, 74] width 3 height 3
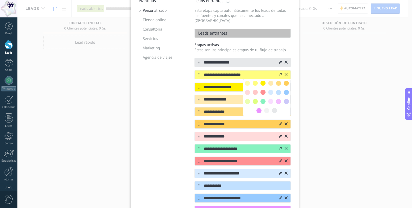
click at [245, 81] on span at bounding box center [247, 83] width 5 height 5
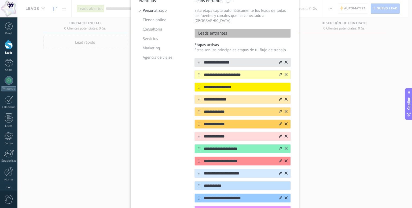
click at [167, 90] on div "Plantillas Personalizado Tienda online Consultoria Servicios Marketing Agencia …" at bounding box center [163, 134] width 48 height 272
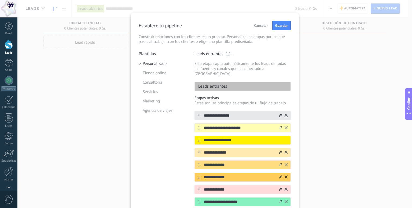
scroll to position [4, 0]
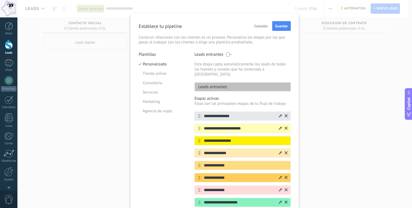
click at [224, 84] on p "Leads entrantes" at bounding box center [211, 86] width 32 height 5
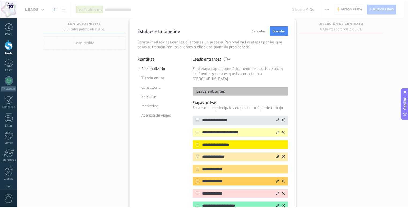
scroll to position [0, 0]
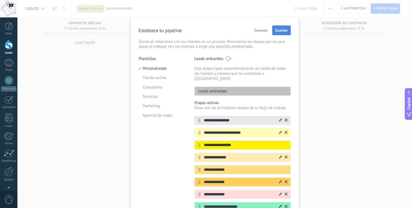
click at [280, 31] on span "Guardar" at bounding box center [281, 30] width 13 height 4
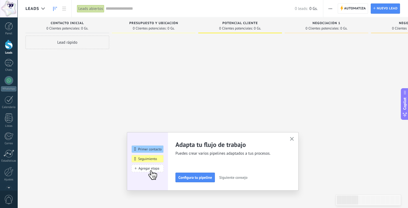
click at [294, 139] on use "button" at bounding box center [292, 139] width 4 height 4
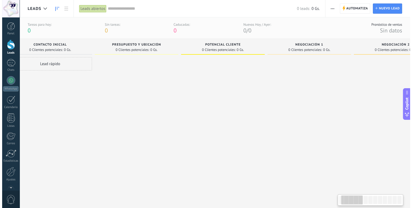
scroll to position [0, 4]
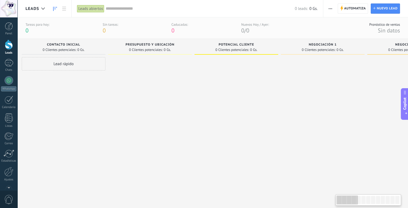
drag, startPoint x: 352, startPoint y: 201, endPoint x: 316, endPoint y: 196, distance: 35.7
click at [335, 199] on body ".abccls-1,.abccls-2{fill-rule:evenodd}.abccls-2{fill:#fff} .abfcls-1{fill:none}…" at bounding box center [204, 104] width 408 height 208
click at [10, 60] on div at bounding box center [9, 63] width 9 height 8
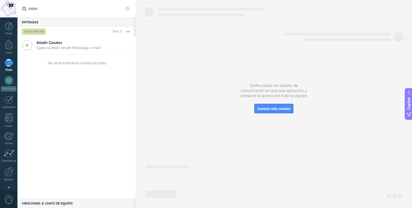
click at [75, 50] on span "Captura leads desde Whatsapp y más!" at bounding box center [68, 47] width 65 height 5
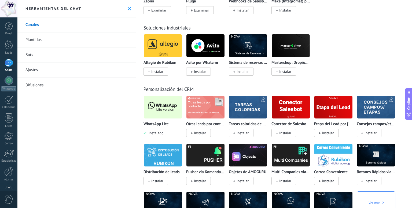
scroll to position [1287, 0]
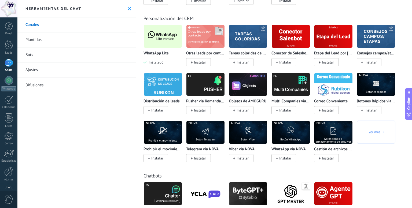
click at [165, 48] on img at bounding box center [163, 36] width 38 height 26
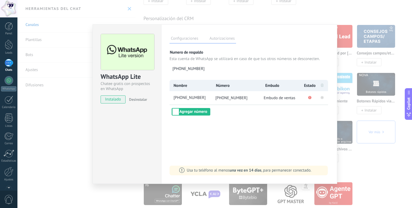
click at [323, 97] on rect at bounding box center [321, 97] width 3 height 3
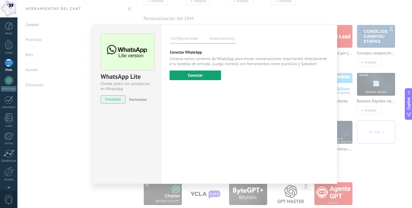
click at [196, 76] on button "Conectar" at bounding box center [194, 76] width 51 height 10
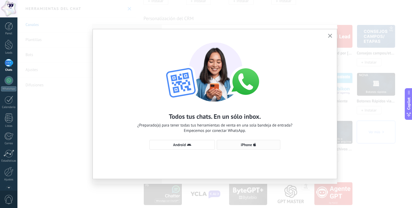
click at [235, 147] on button "iPhone" at bounding box center [249, 145] width 64 height 10
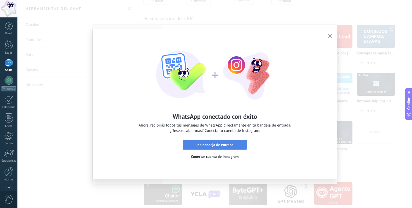
click at [199, 145] on span "Ir a bandeja de entrada" at bounding box center [214, 145] width 37 height 4
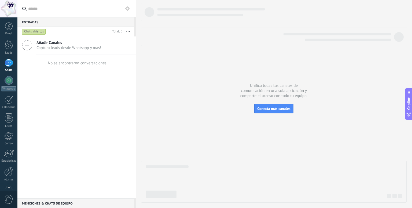
click at [63, 44] on span "Añadir Canales" at bounding box center [68, 42] width 65 height 5
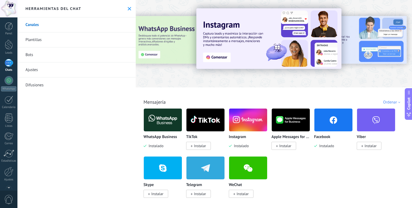
click at [169, 125] on img at bounding box center [163, 120] width 38 height 26
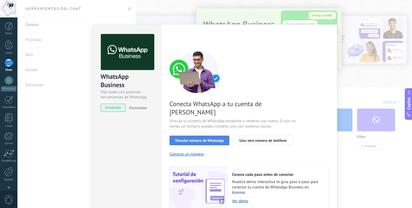
click at [221, 139] on span "Vincular número de WhatsApp" at bounding box center [199, 141] width 49 height 4
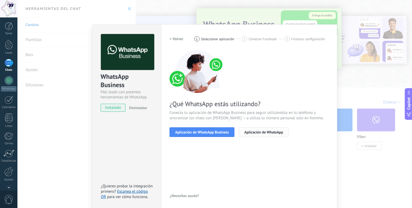
click at [241, 132] on button "Aplicación de WhatsApp" at bounding box center [264, 132] width 50 height 10
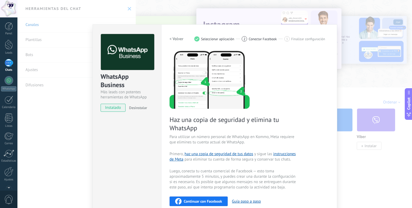
click at [373, 70] on div "WhatsApp Business Más leads con potentes herramientas de WhatsApp instalado Des…" at bounding box center [214, 104] width 395 height 208
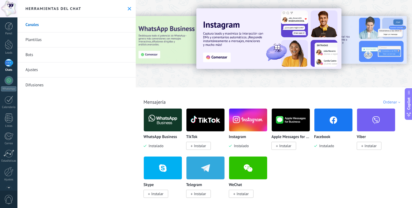
click at [169, 125] on img at bounding box center [163, 120] width 38 height 26
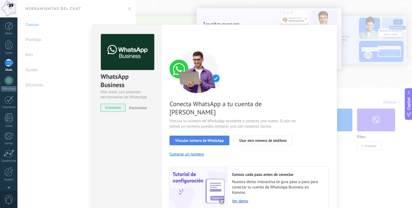
click at [192, 136] on button "Vincular número de WhatsApp" at bounding box center [199, 141] width 60 height 10
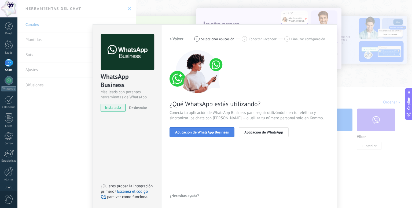
click at [194, 130] on span "Aplicación de WhatsApp Business" at bounding box center [202, 132] width 54 height 4
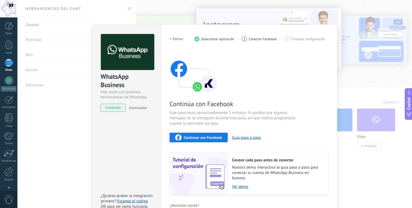
click at [193, 136] on span "Continuar con Facebook" at bounding box center [203, 138] width 38 height 4
